Goal: Task Accomplishment & Management: Complete application form

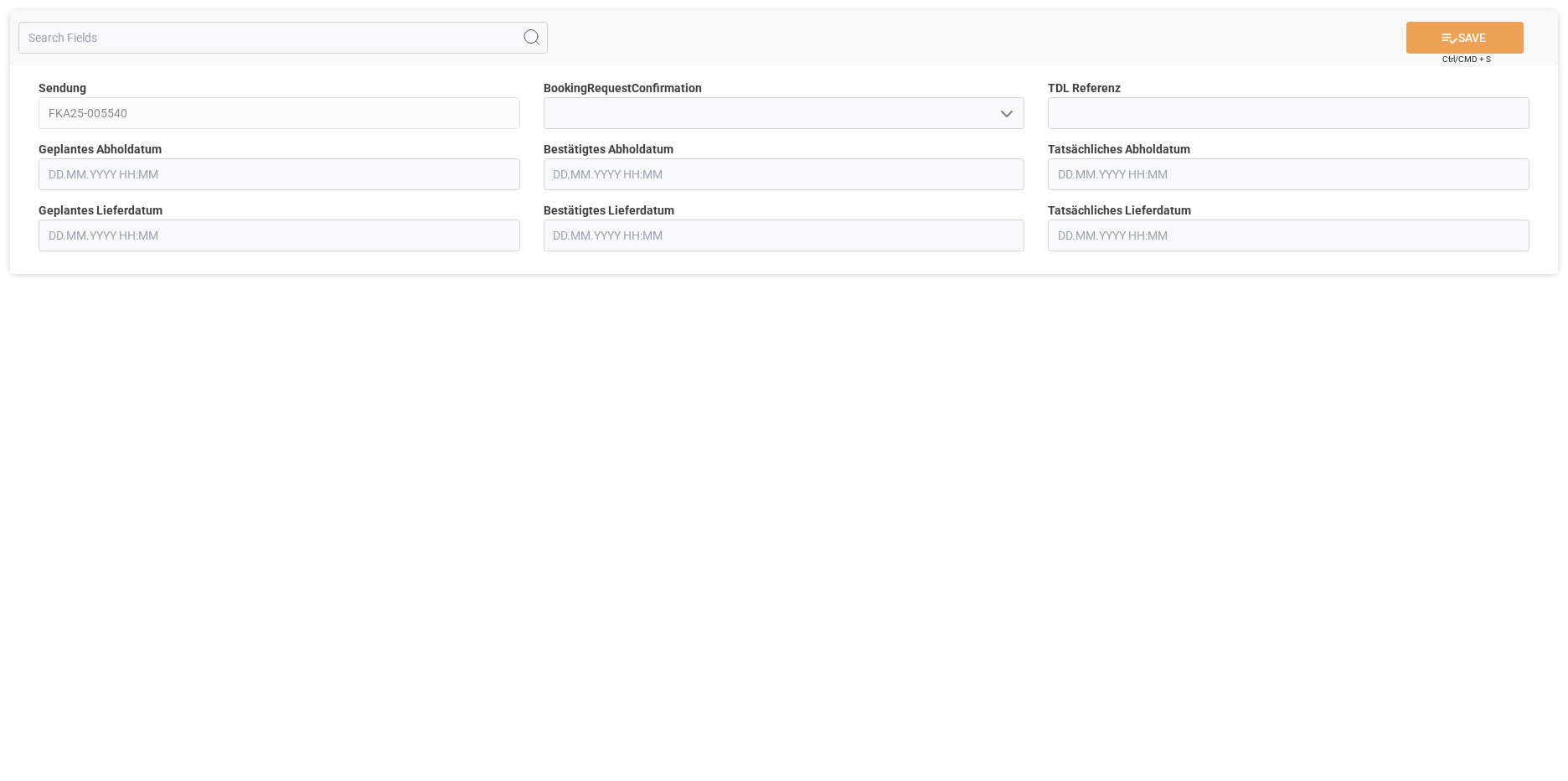
type input "[DATE] 00:00"
click at [1007, 114] on icon "open menu" at bounding box center [1007, 114] width 20 height 20
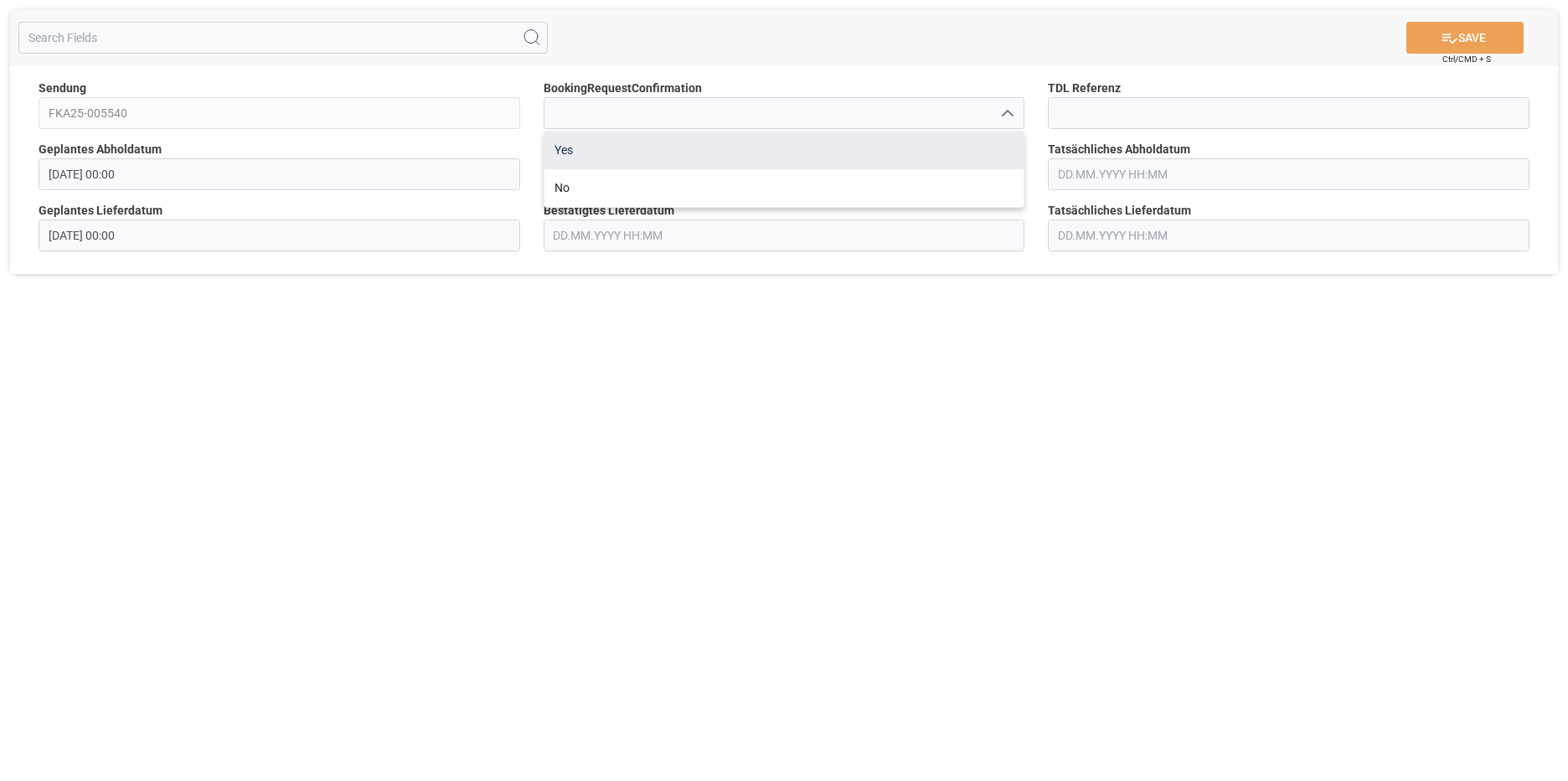
click at [734, 153] on div "Yes" at bounding box center [784, 151] width 480 height 38
type input "Yes"
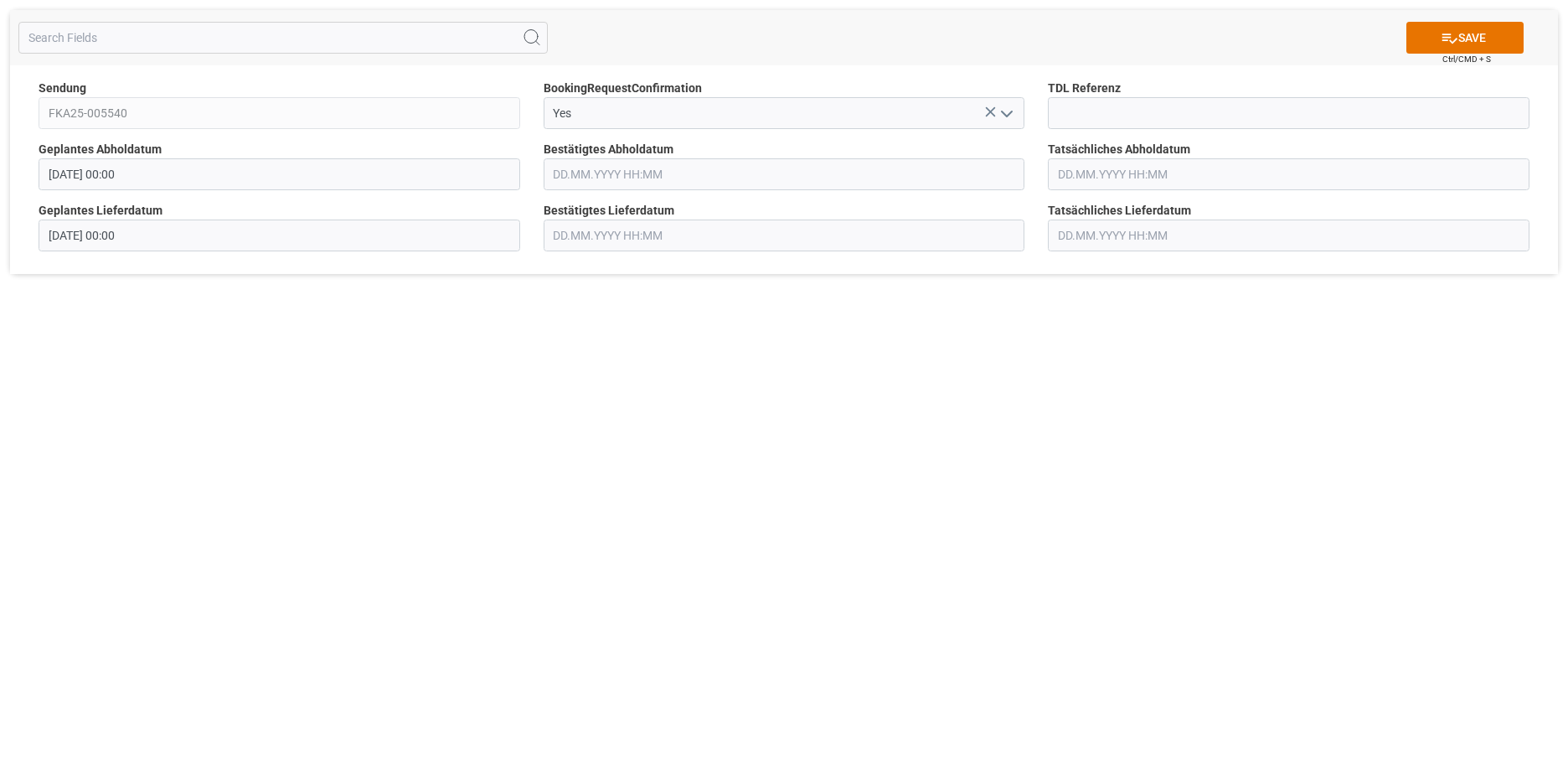
click at [736, 171] on input "text" at bounding box center [784, 174] width 481 height 31
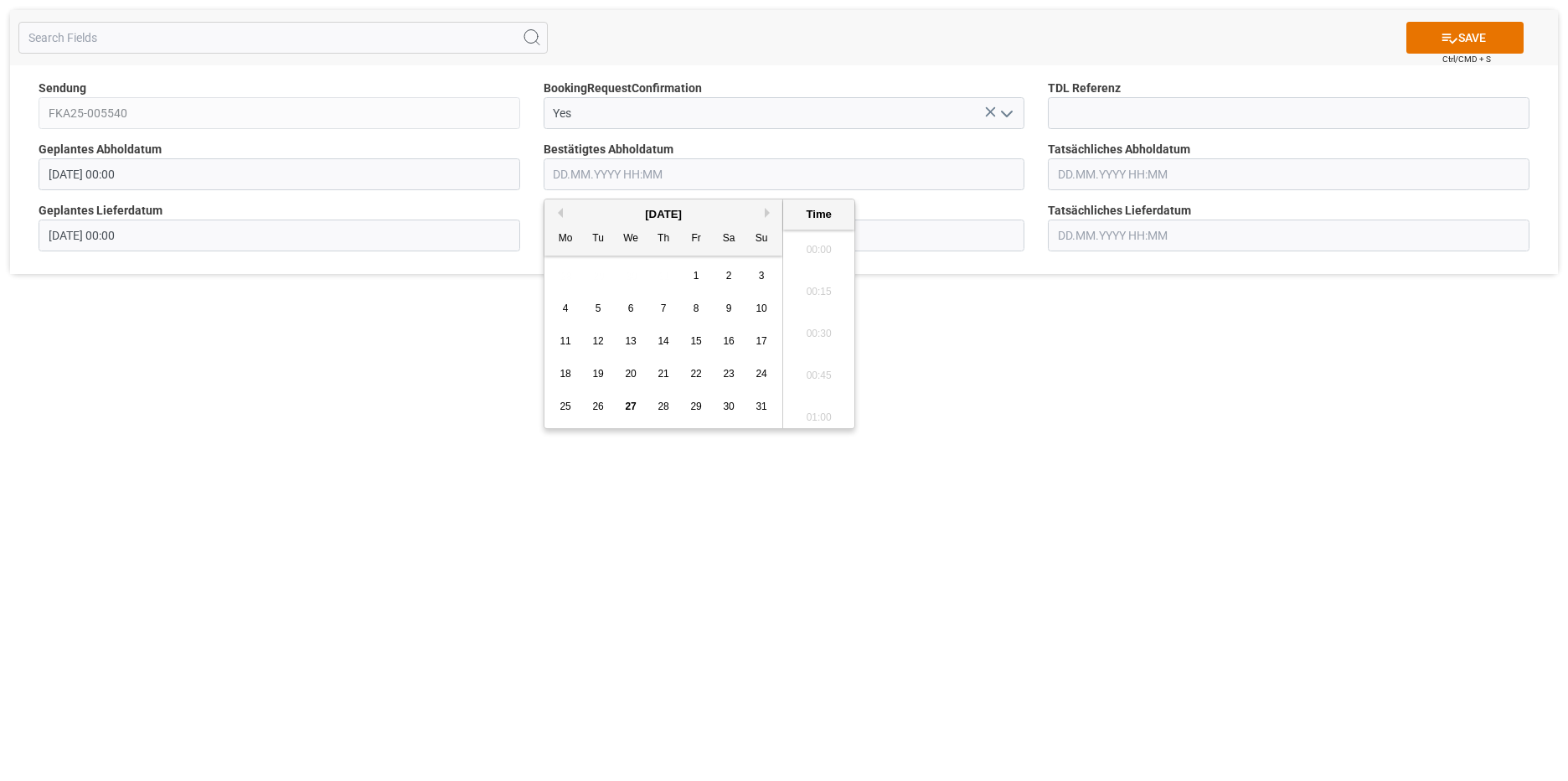
scroll to position [1346, 0]
click at [657, 407] on span "28" at bounding box center [663, 406] width 11 height 12
type input "[DATE] 00:00"
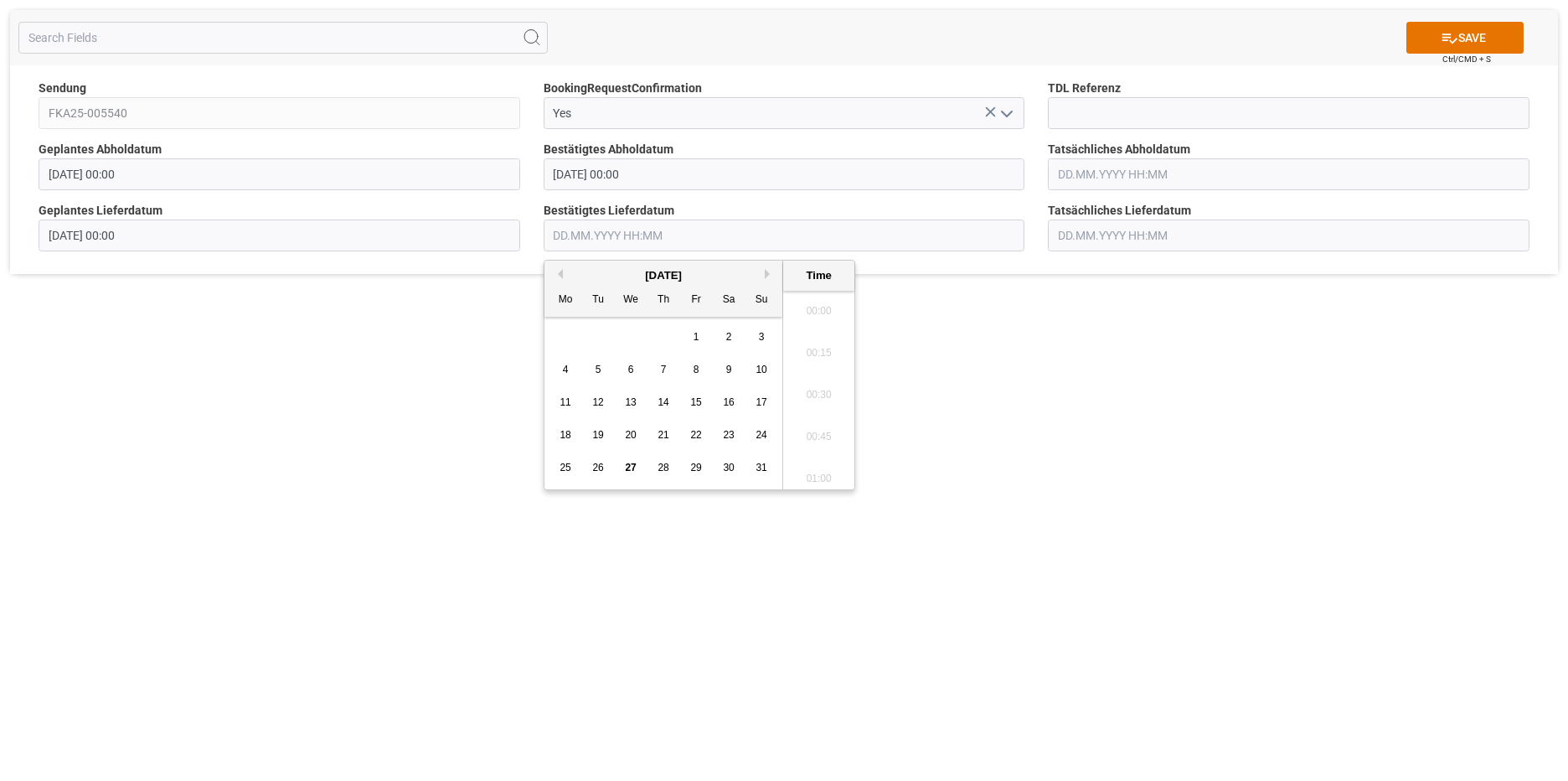
click at [902, 239] on input "text" at bounding box center [784, 235] width 481 height 31
click at [766, 273] on button "Next Month" at bounding box center [769, 273] width 10 height 10
click at [591, 334] on div "2" at bounding box center [598, 337] width 21 height 20
type input "[DATE] 00:00"
click at [934, 368] on div "SAVE Ctrl/CMD + S Sendung FKA25-005540 BookingRequestConfirmation Yes TDL Refer…" at bounding box center [784, 390] width 1568 height 781
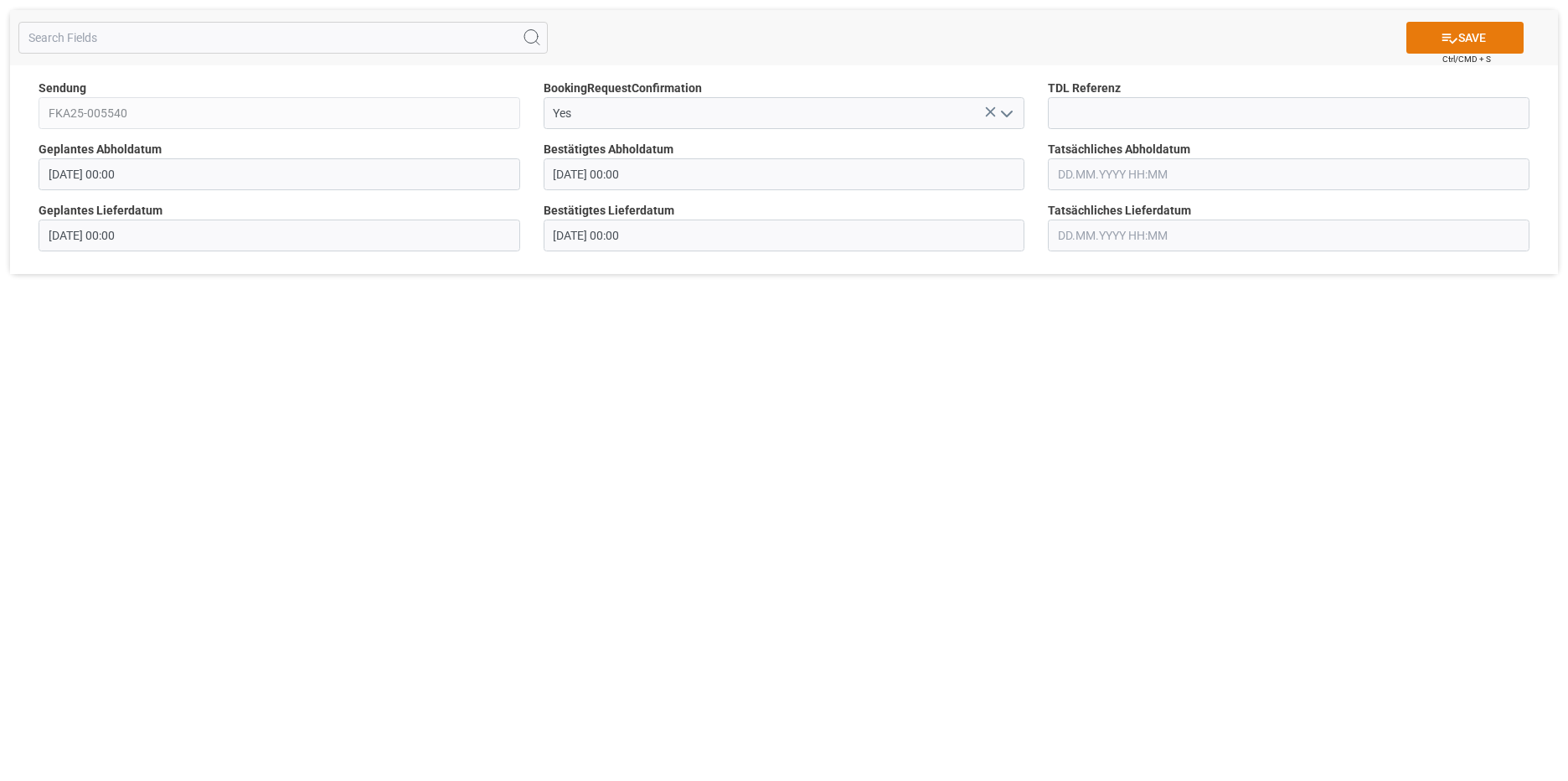
click at [1441, 39] on icon at bounding box center [1450, 39] width 18 height 18
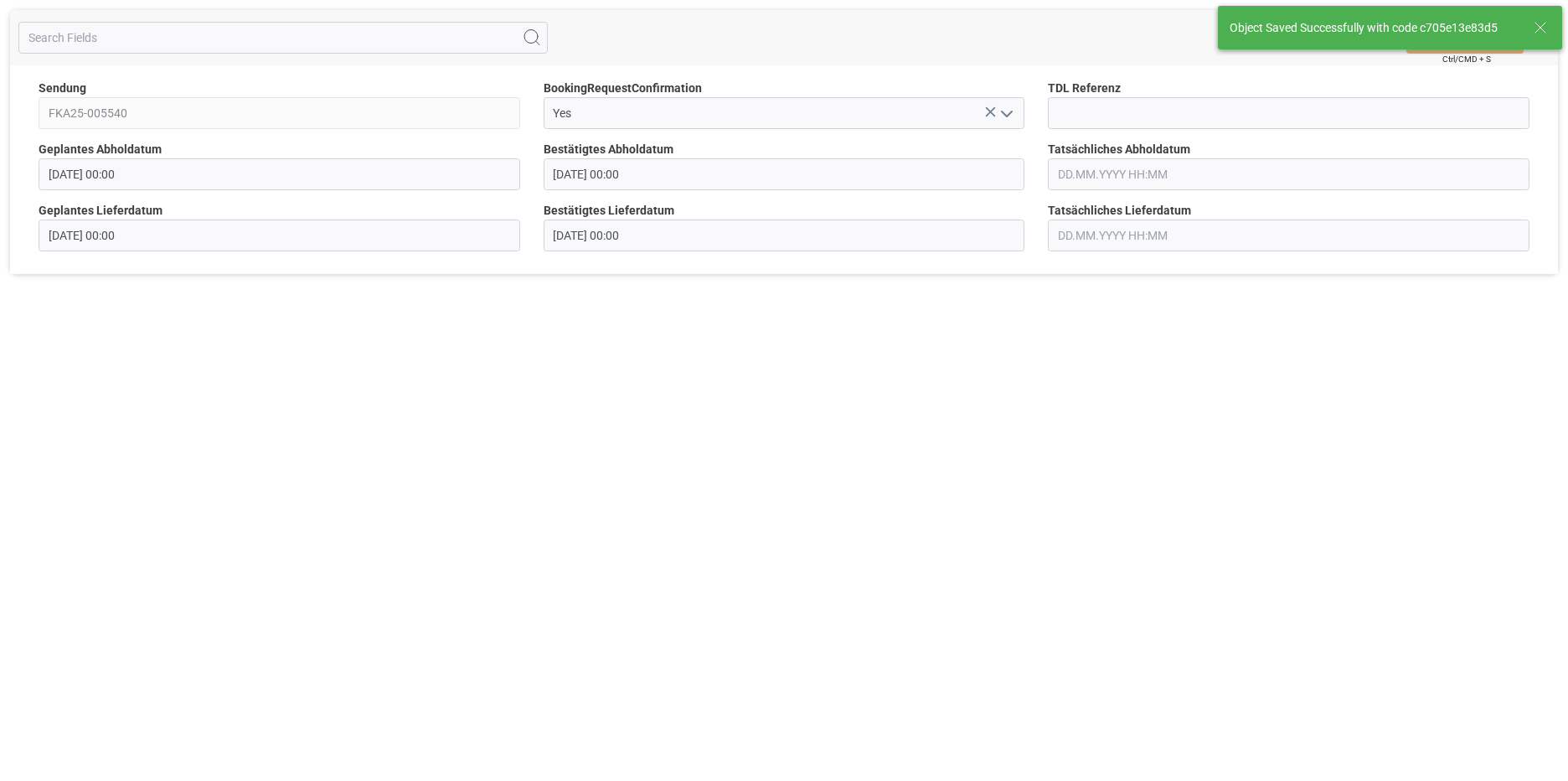
click at [1295, 402] on div "SAVE Ctrl/CMD + S Sendung FKA25-005540 BookingRequestConfirmation Yes TDL Refer…" at bounding box center [784, 390] width 1568 height 781
